Goal: Transaction & Acquisition: Purchase product/service

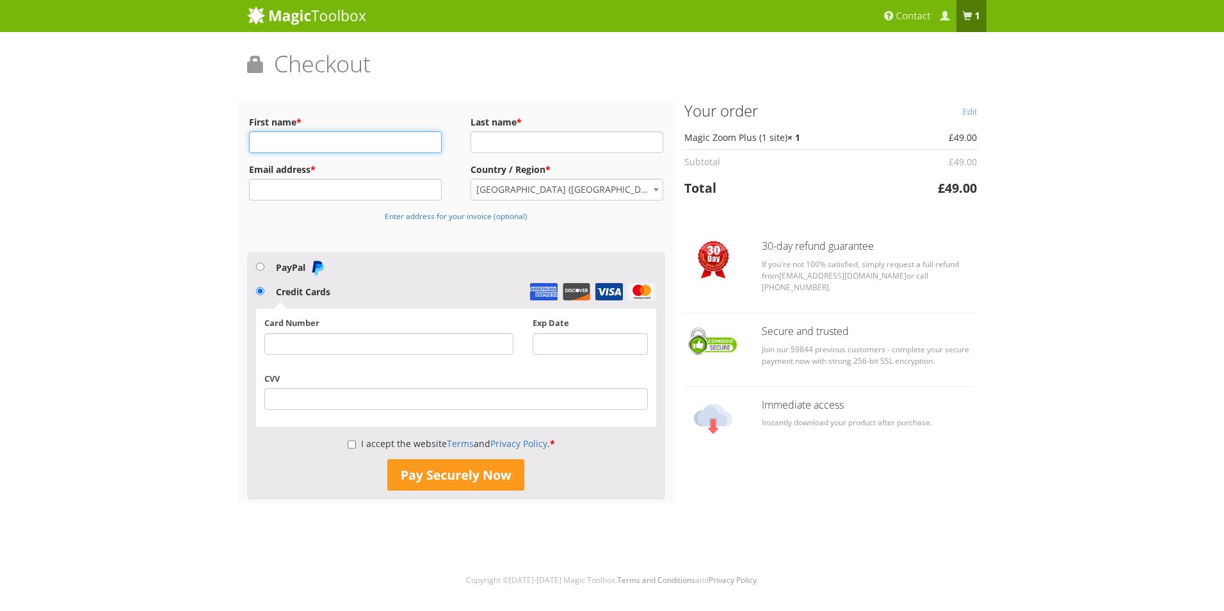
click at [332, 147] on input "First name *" at bounding box center [345, 142] width 193 height 22
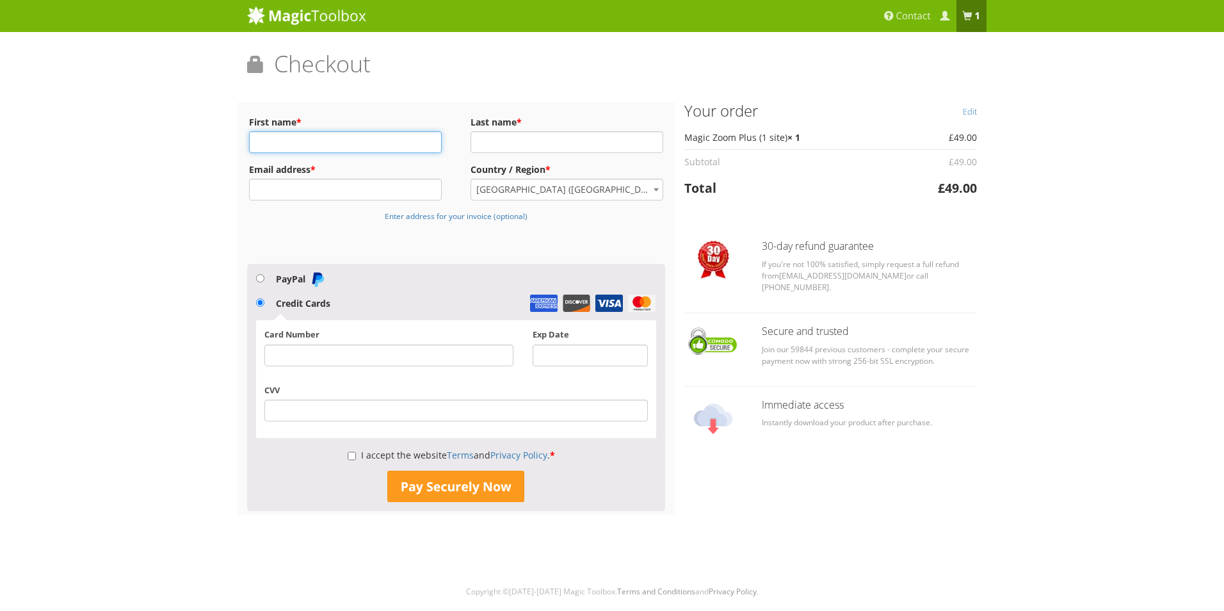
type input "[PERSON_NAME]"
click at [346, 191] on input "[PERSON_NAME][EMAIL_ADDRESS][DOMAIN_NAME]" at bounding box center [345, 190] width 193 height 22
type input "[PERSON_NAME][EMAIL_ADDRESS][DOMAIN_NAME]"
click at [348, 456] on input "I accept the website Terms and Privacy Policy . *" at bounding box center [352, 456] width 8 height 22
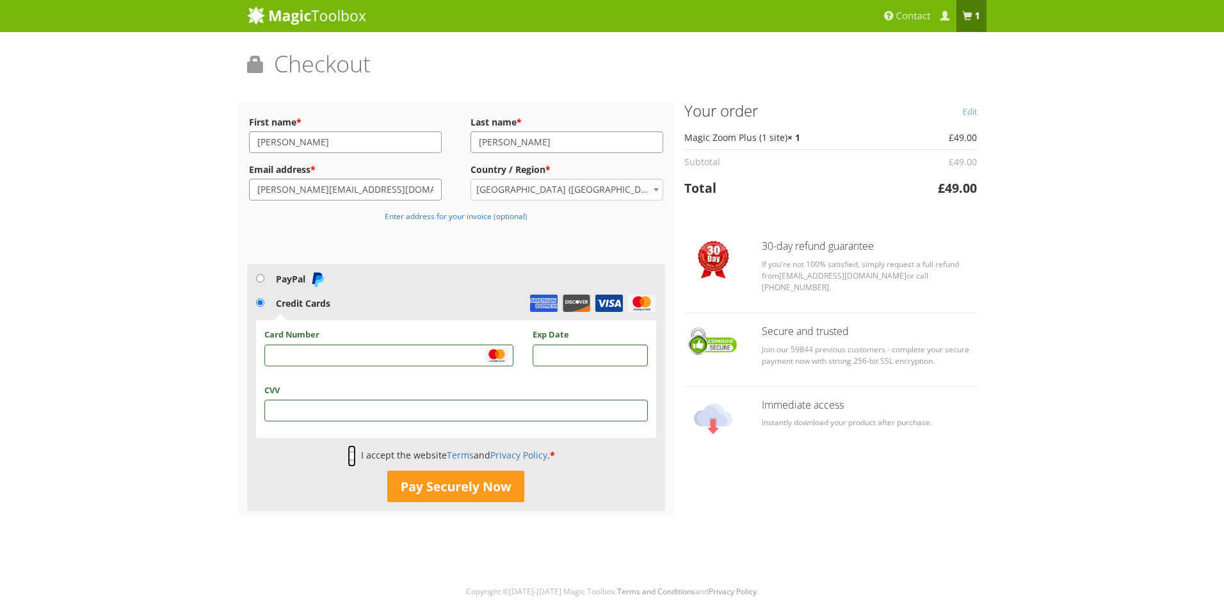
checkbox input "true"
click at [482, 488] on button "Pay Securely Now" at bounding box center [455, 487] width 137 height 32
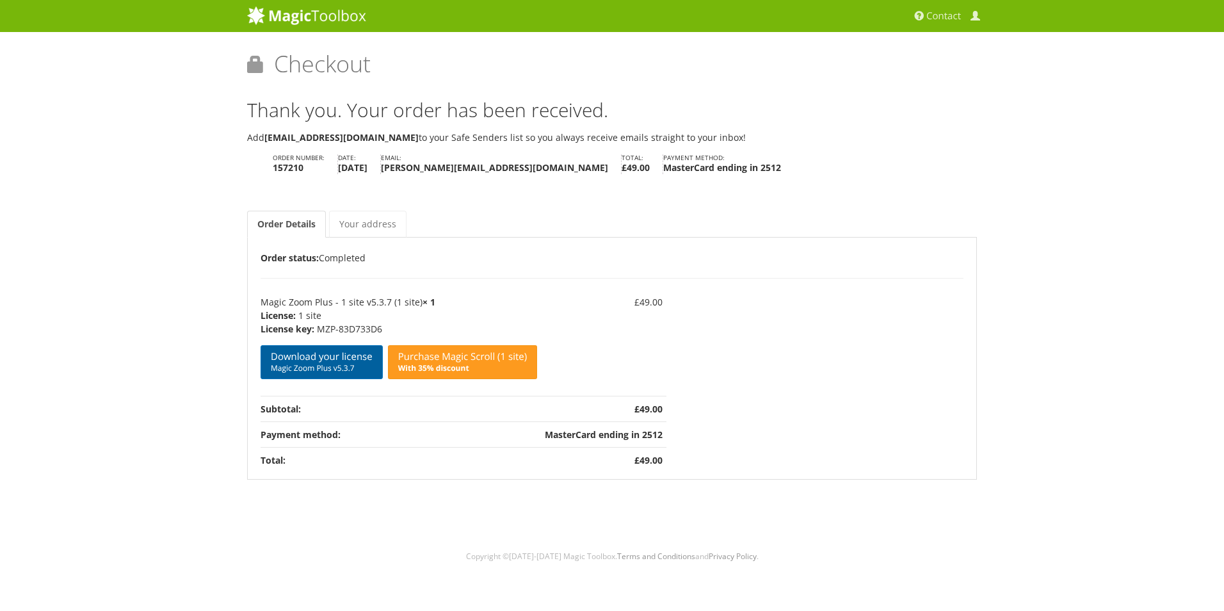
click at [316, 370] on span "Magic Zoom Plus v5.3.7" at bounding box center [322, 368] width 102 height 10
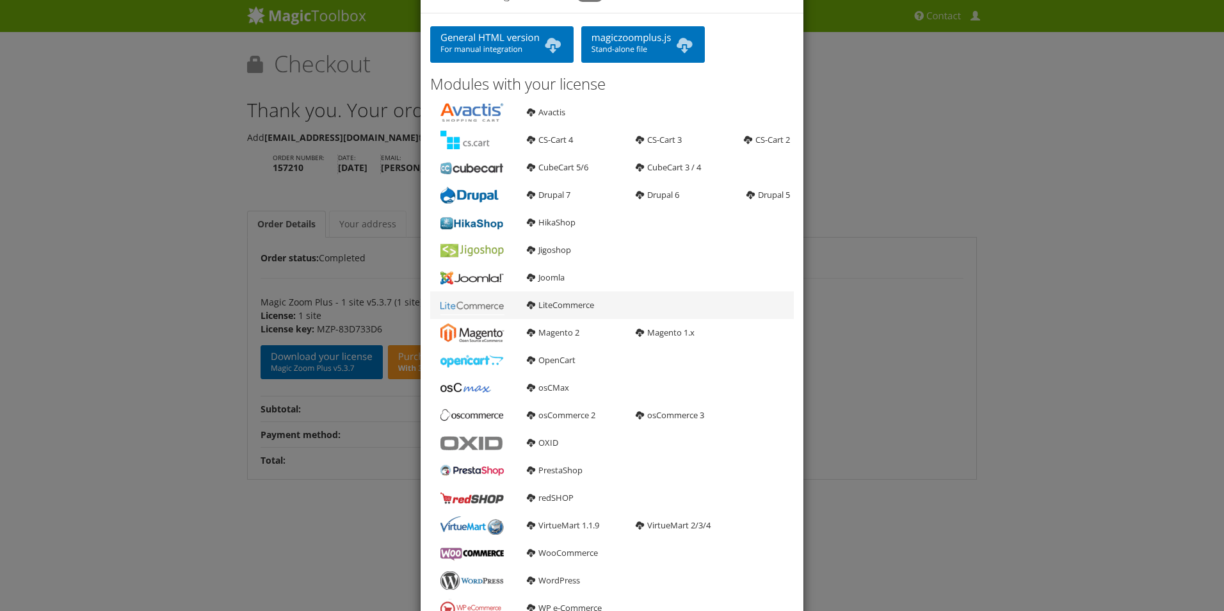
scroll to position [129, 0]
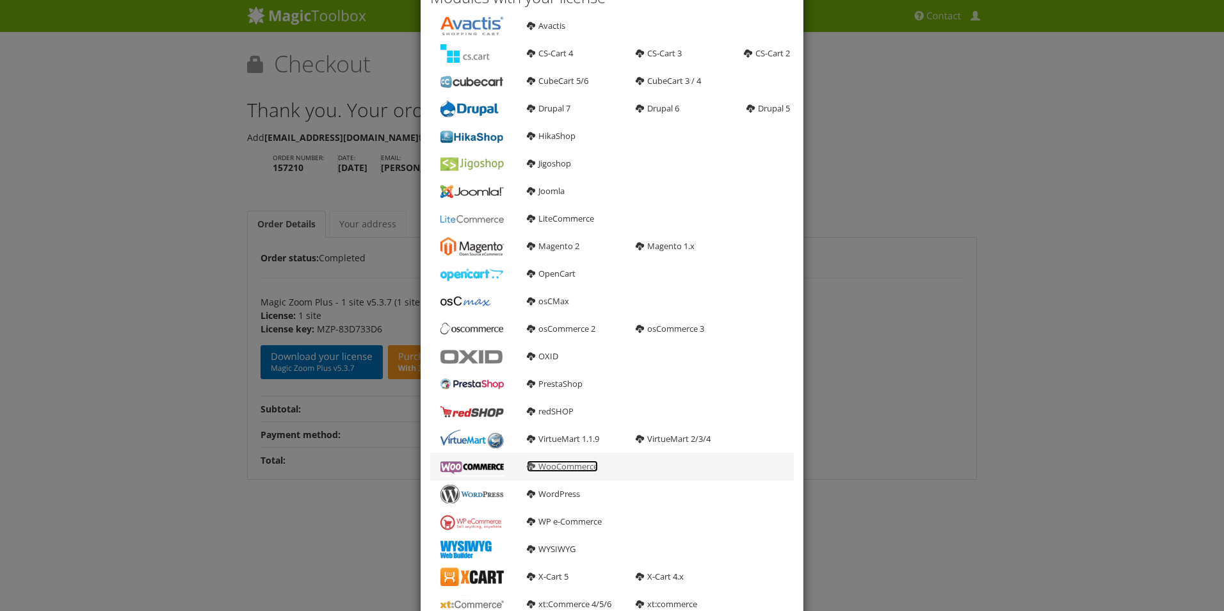
click at [533, 467] on link "WooCommerce" at bounding box center [562, 466] width 71 height 12
click at [1051, 364] on div "× Download Magic Zoom Plus 5.3.7 General HTML version For manual integration ma…" at bounding box center [612, 305] width 1224 height 611
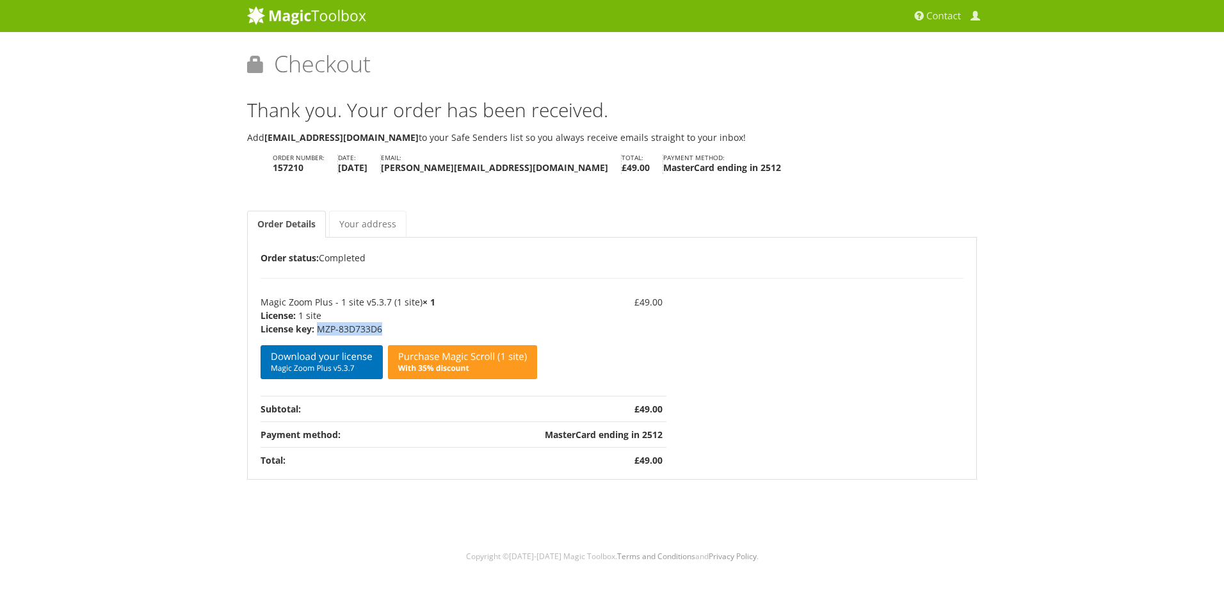
drag, startPoint x: 387, startPoint y: 330, endPoint x: 316, endPoint y: 330, distance: 71.1
click at [316, 330] on p "MZP-83D733D6" at bounding box center [399, 328] width 277 height 13
drag, startPoint x: 316, startPoint y: 330, endPoint x: 328, endPoint y: 325, distance: 13.0
copy p "MZP-83D733D6"
